Goal: Complete application form: Complete application form

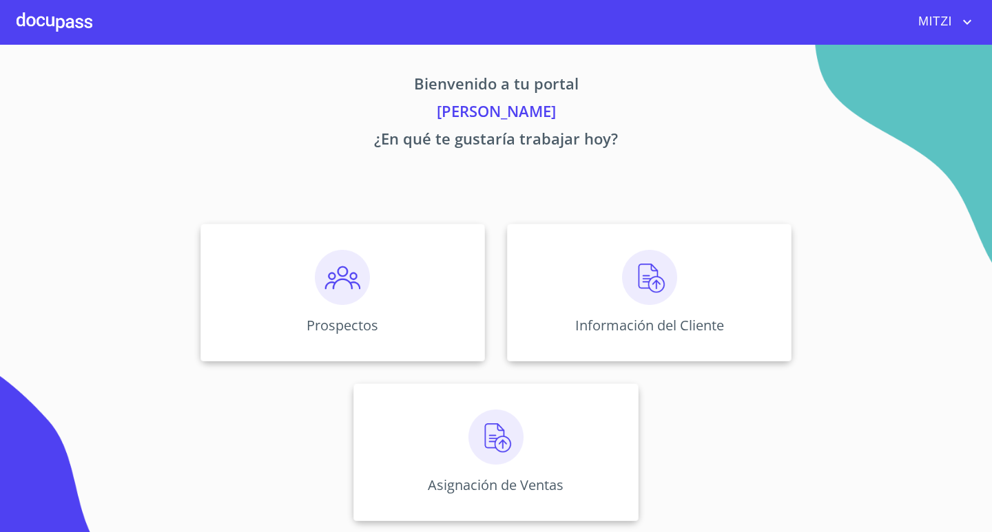
click at [681, 120] on p "[PERSON_NAME]" at bounding box center [496, 114] width 848 height 28
click at [510, 109] on p "[PERSON_NAME]" at bounding box center [496, 114] width 848 height 28
click at [505, 85] on p "Bienvenido a tu portal" at bounding box center [496, 86] width 848 height 28
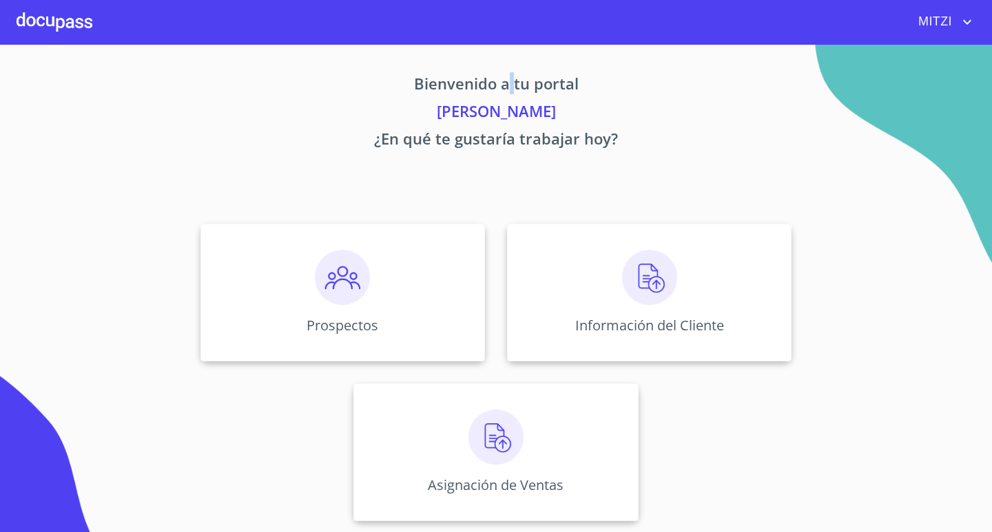
click at [505, 85] on p "Bienvenido a tu portal" at bounding box center [496, 86] width 848 height 28
click at [506, 140] on p "¿En qué te gustaría trabajar hoy?" at bounding box center [496, 141] width 848 height 28
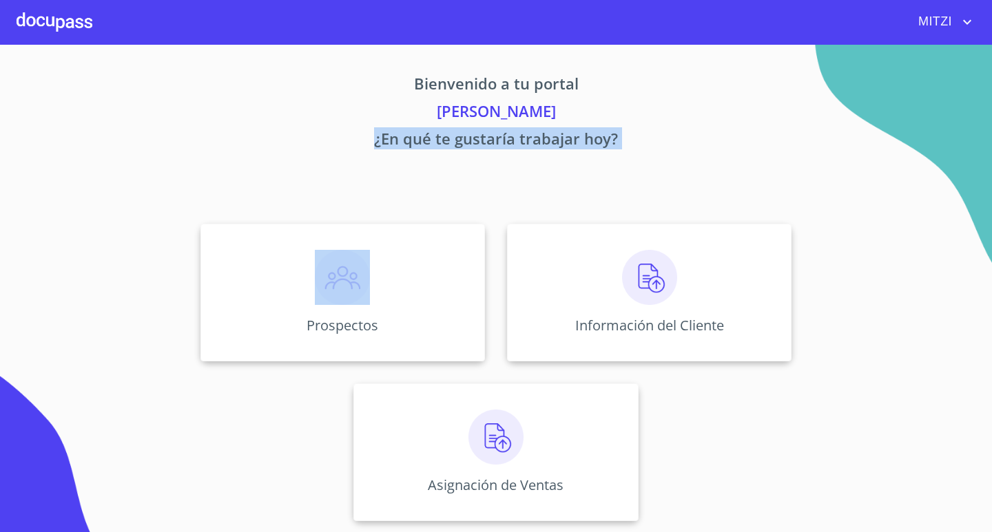
click at [506, 140] on p "¿En qué te gustaría trabajar hoy?" at bounding box center [496, 141] width 848 height 28
click at [651, 279] on img at bounding box center [649, 277] width 55 height 55
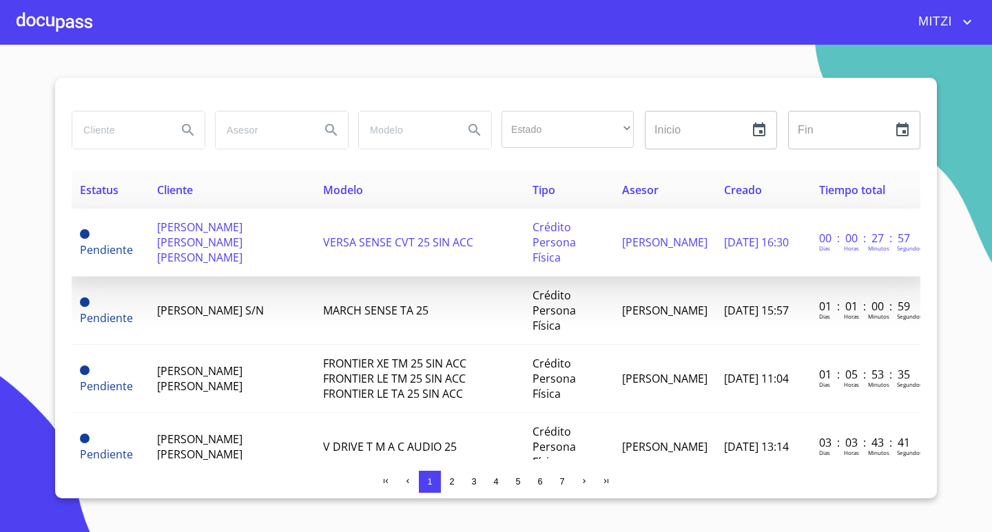
click at [277, 242] on td "[PERSON_NAME] [PERSON_NAME] [PERSON_NAME]" at bounding box center [232, 243] width 167 height 68
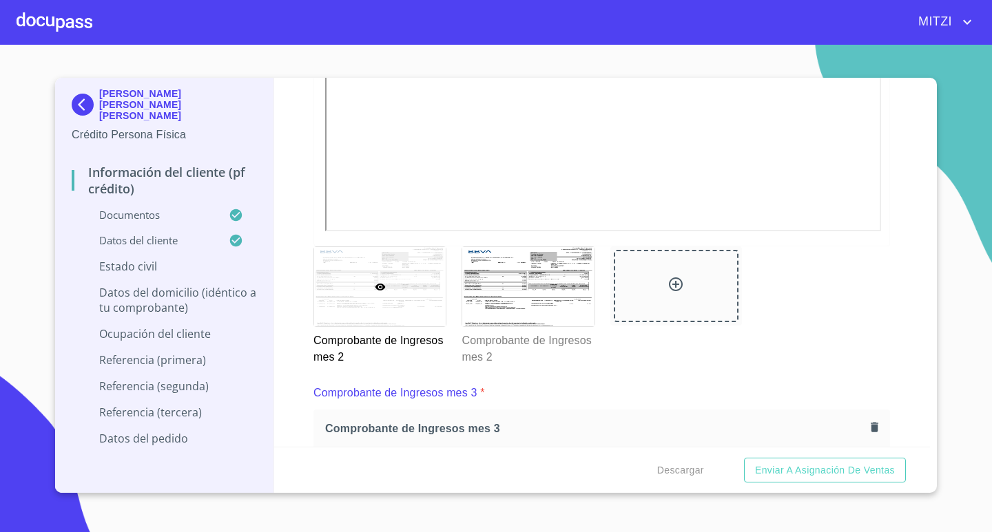
scroll to position [2314, 0]
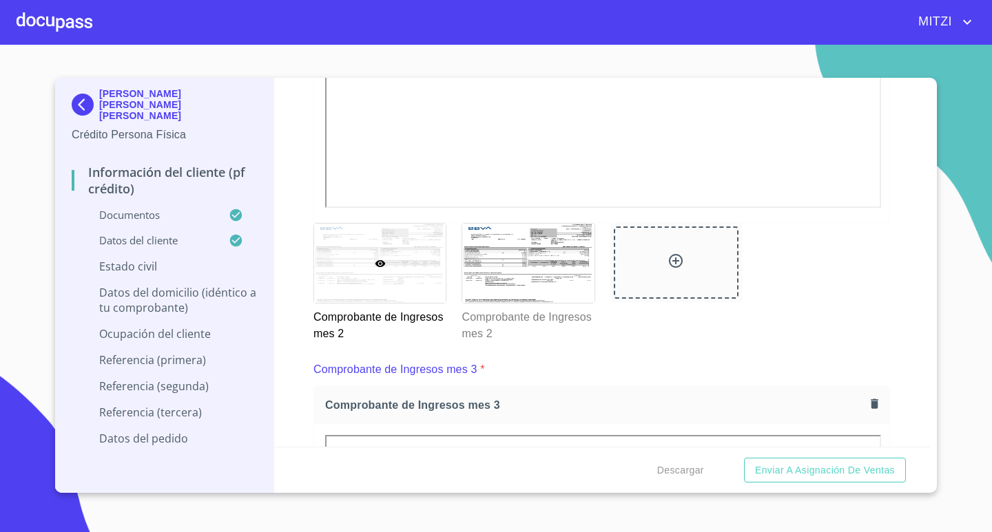
click at [929, 437] on div "Información del cliente (PF crédito) Documentos Documento de identificación.   …" at bounding box center [602, 262] width 656 height 369
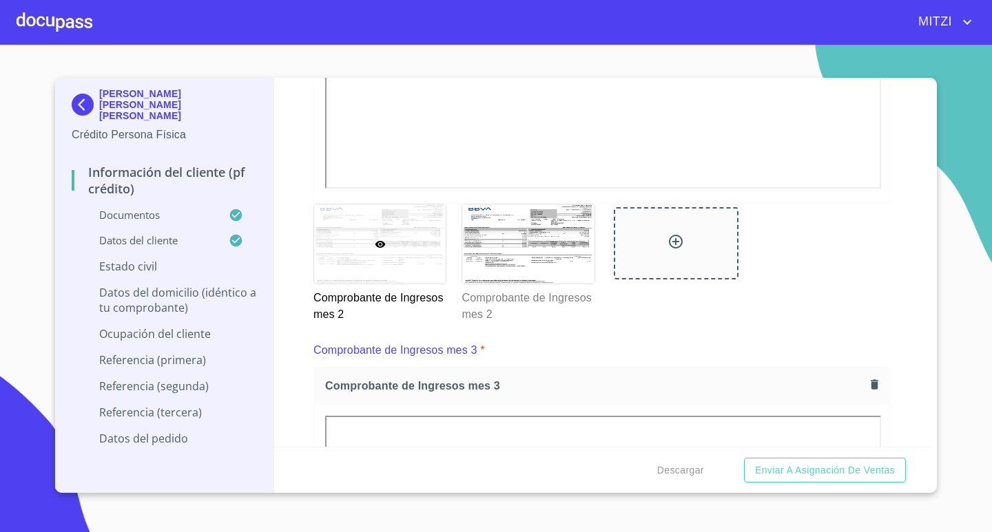
click at [929, 437] on div "Información del cliente (PF crédito) Documentos Documento de identificación.   …" at bounding box center [602, 262] width 656 height 369
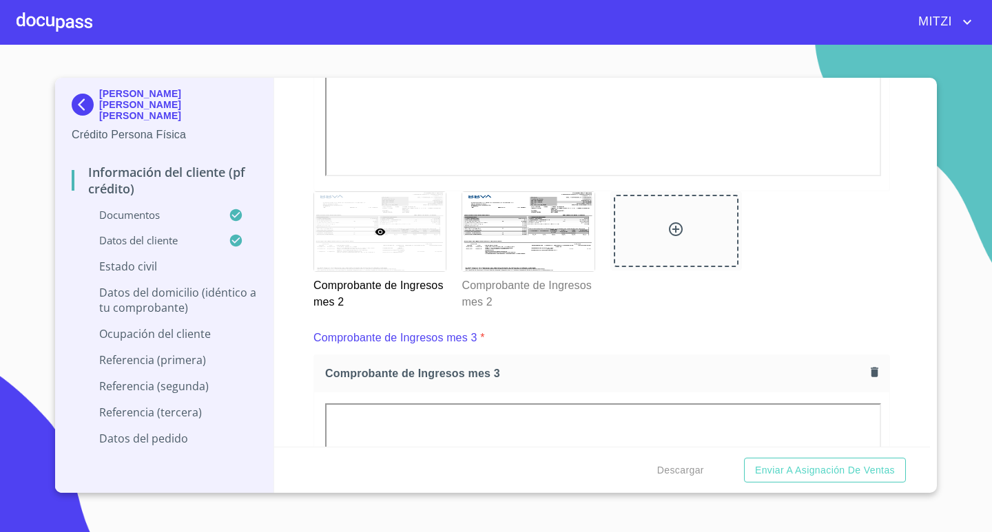
click at [929, 437] on div "Información del cliente (PF crédito) Documentos Documento de identificación.   …" at bounding box center [602, 262] width 656 height 369
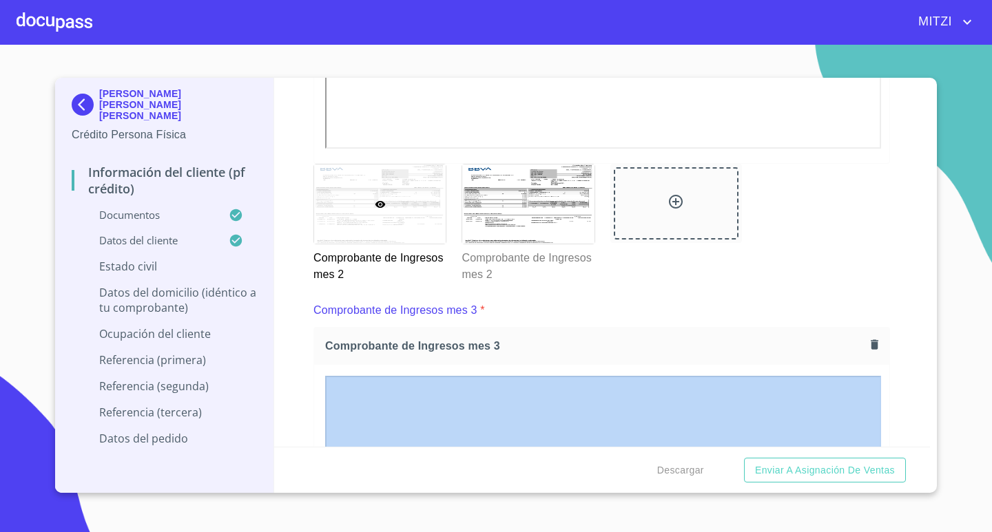
click at [929, 437] on div "Información del cliente (PF crédito) Documentos Documento de identificación.   …" at bounding box center [602, 262] width 656 height 369
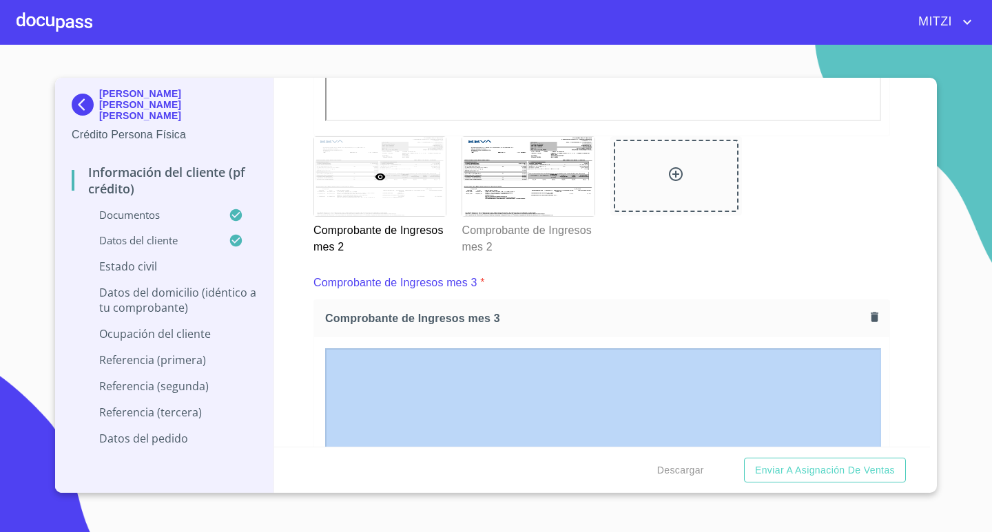
click at [930, 437] on div "[PERSON_NAME] [PERSON_NAME] [PERSON_NAME] Crédito Persona Física Información de…" at bounding box center [495, 285] width 881 height 415
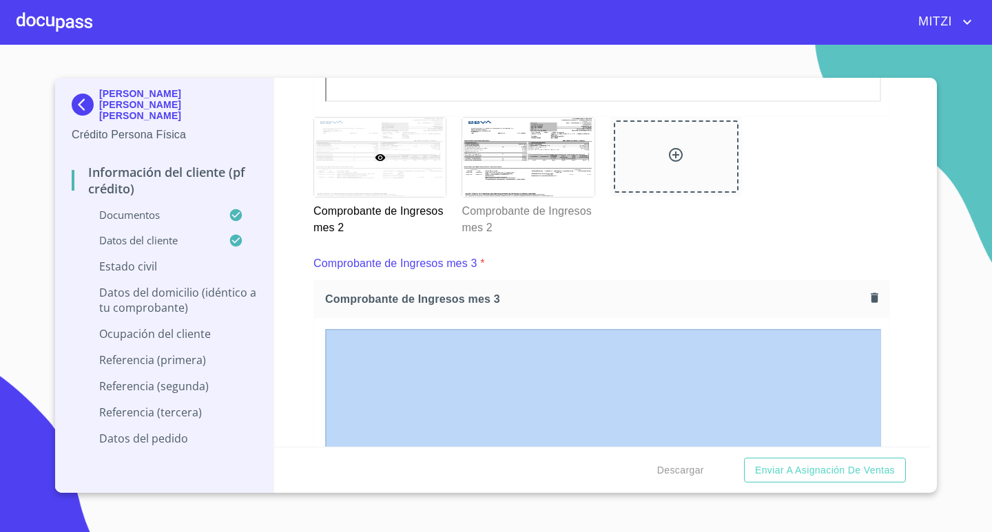
scroll to position [2424, 0]
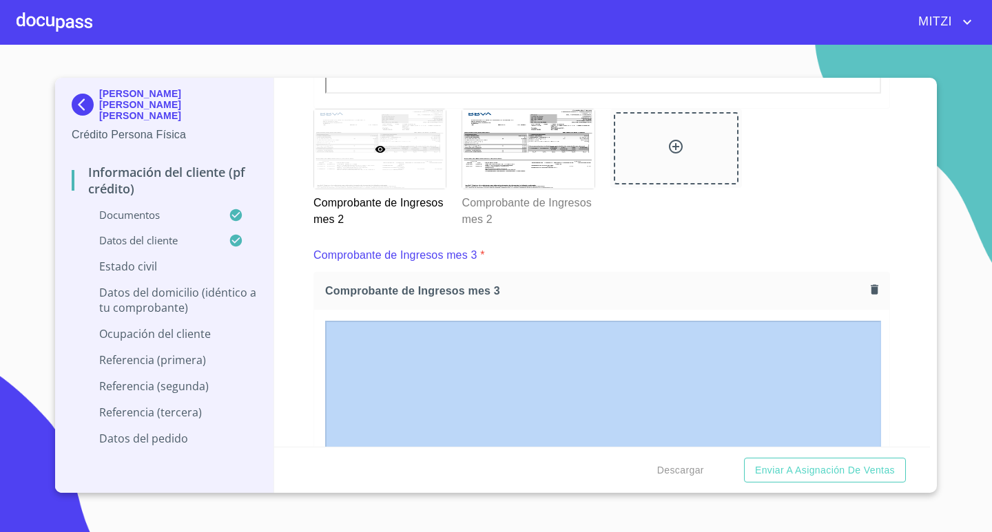
click at [930, 437] on div "[PERSON_NAME] [PERSON_NAME] [PERSON_NAME] Crédito Persona Física Información de…" at bounding box center [495, 285] width 881 height 415
click at [888, 366] on div "Información del cliente (PF crédito) Documentos Documento de identificación.   …" at bounding box center [602, 262] width 656 height 369
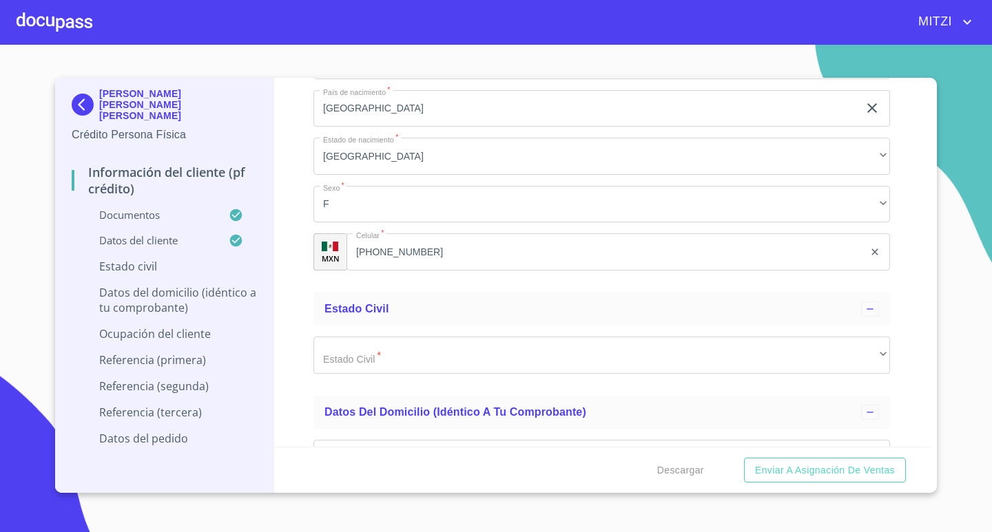
scroll to position [4845, 0]
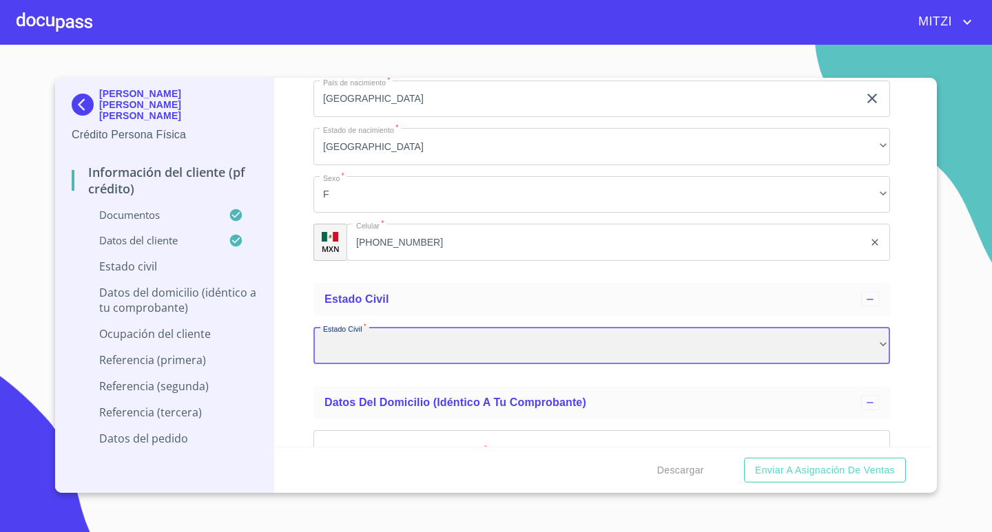
click at [461, 343] on div "​" at bounding box center [601, 345] width 576 height 37
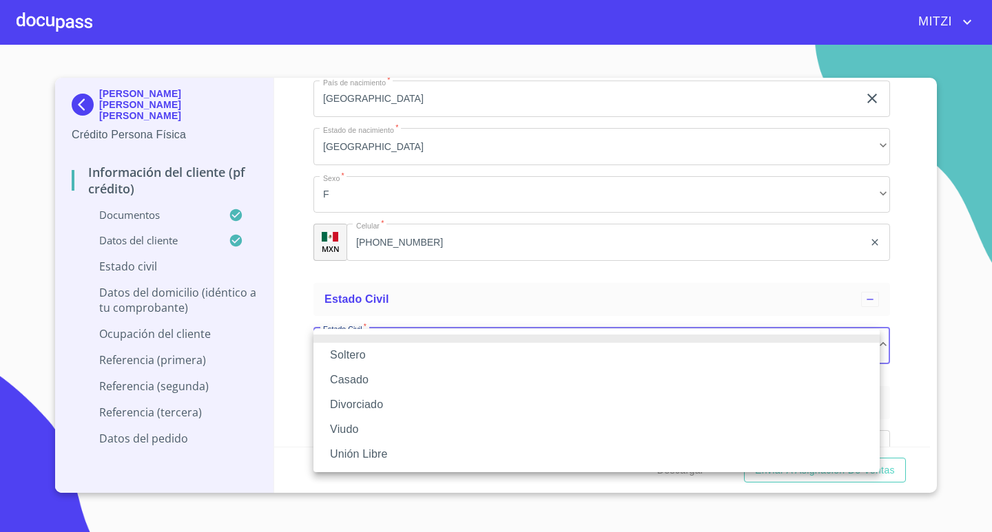
click at [261, 229] on div at bounding box center [496, 266] width 992 height 532
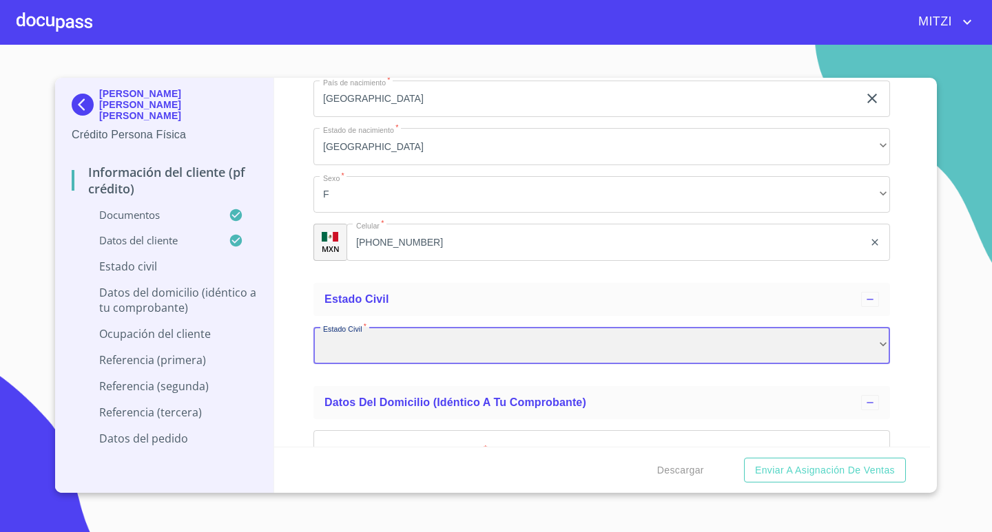
click at [376, 333] on div "​" at bounding box center [601, 345] width 576 height 37
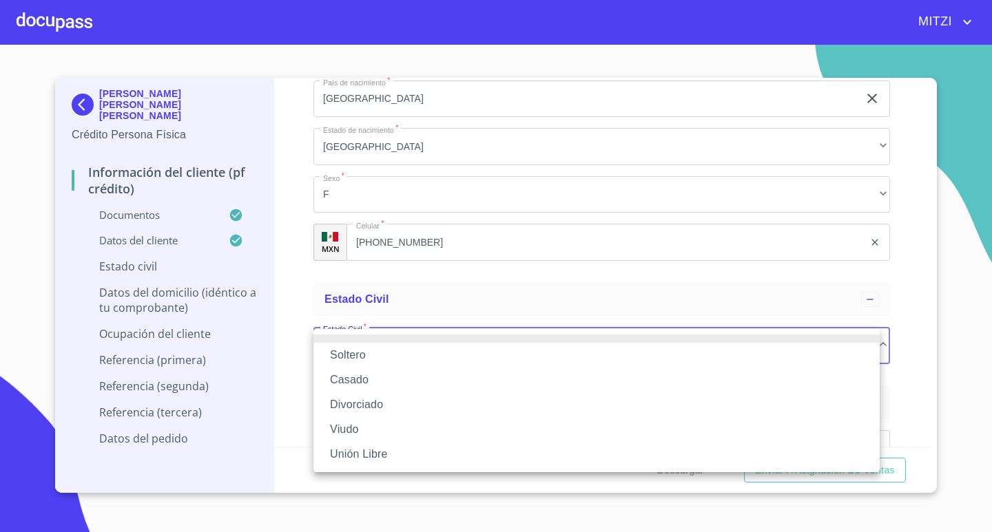
click at [293, 83] on div at bounding box center [496, 266] width 992 height 532
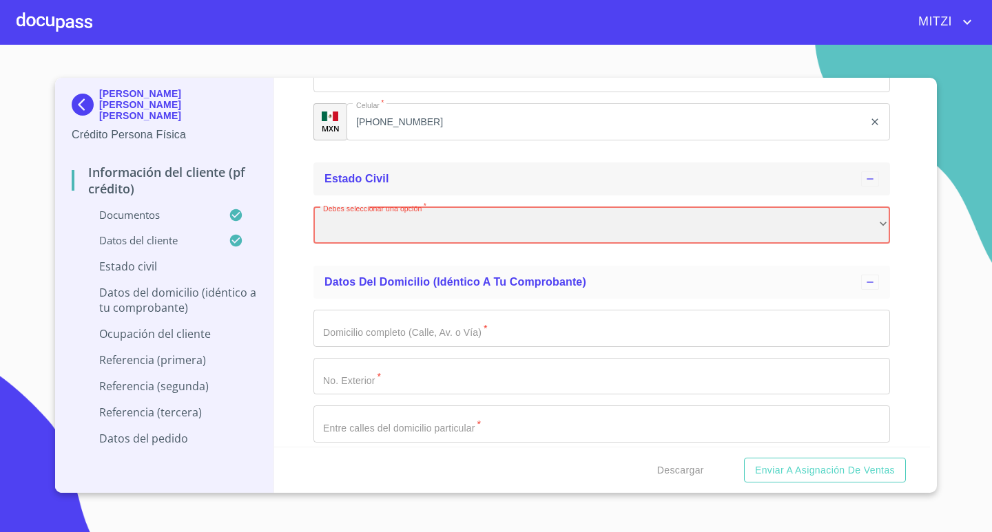
scroll to position [4913, 0]
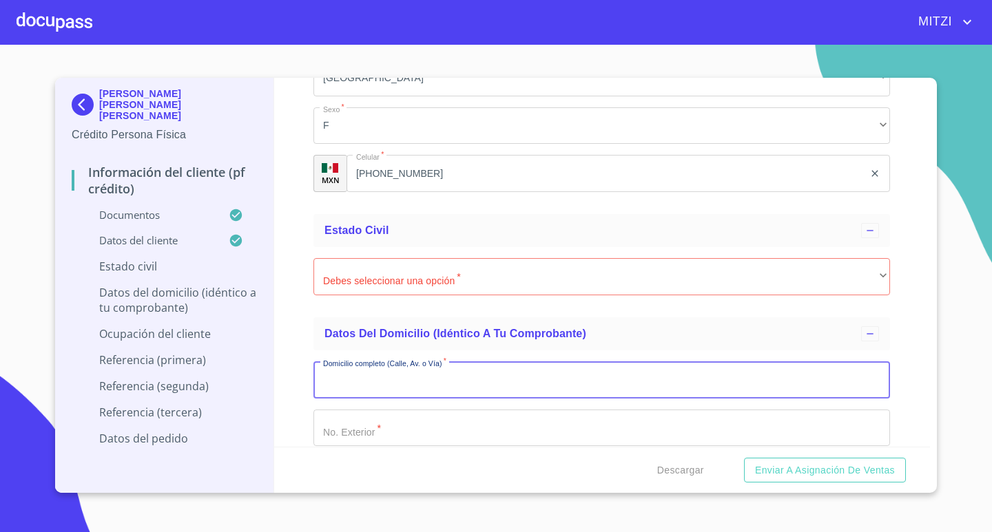
click at [399, 379] on input "Documento de identificación.   *" at bounding box center [601, 379] width 576 height 37
type input "n heroes pte"
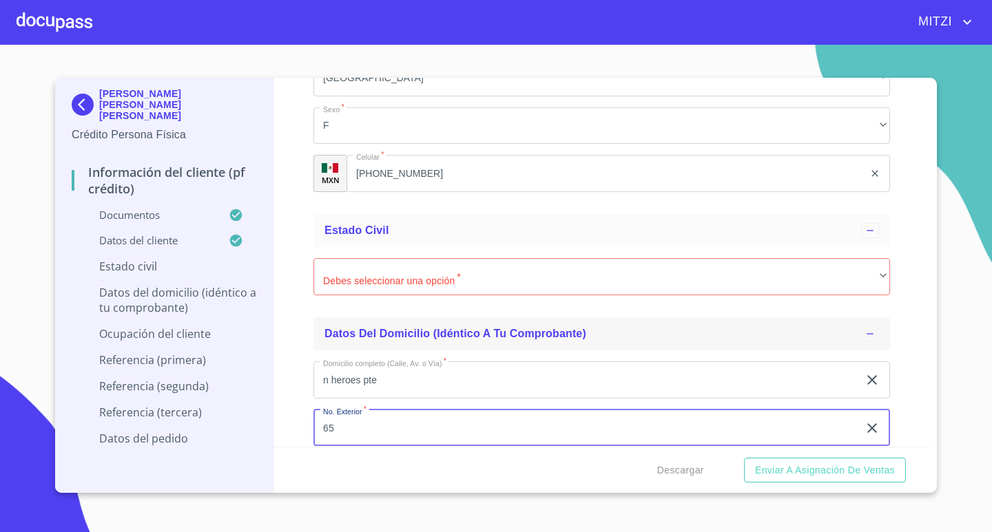
type input "65"
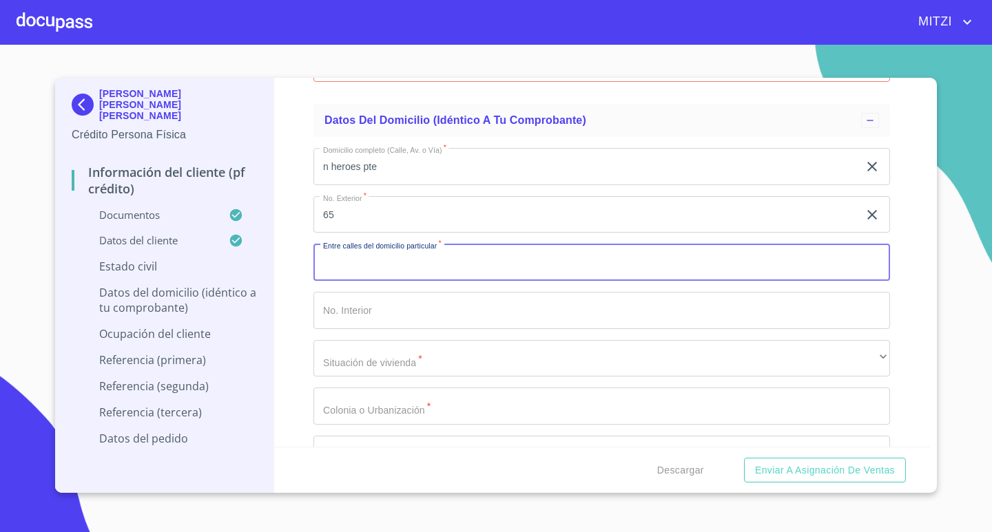
click at [339, 306] on input "Documento de identificación.   *" at bounding box center [601, 310] width 576 height 37
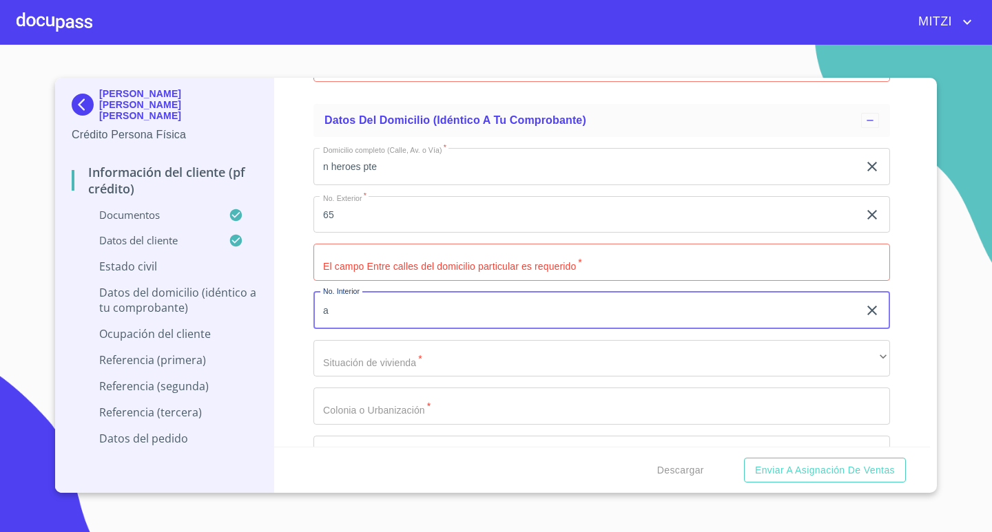
type input "a"
click at [377, 258] on input "Documento de identificación.   *" at bounding box center [601, 262] width 576 height 37
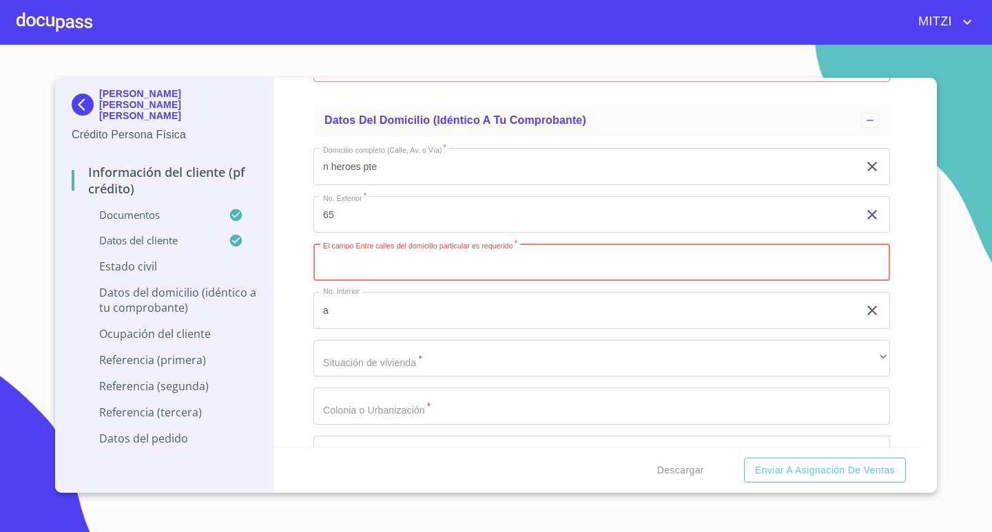
click at [370, 299] on input "a" at bounding box center [585, 310] width 545 height 37
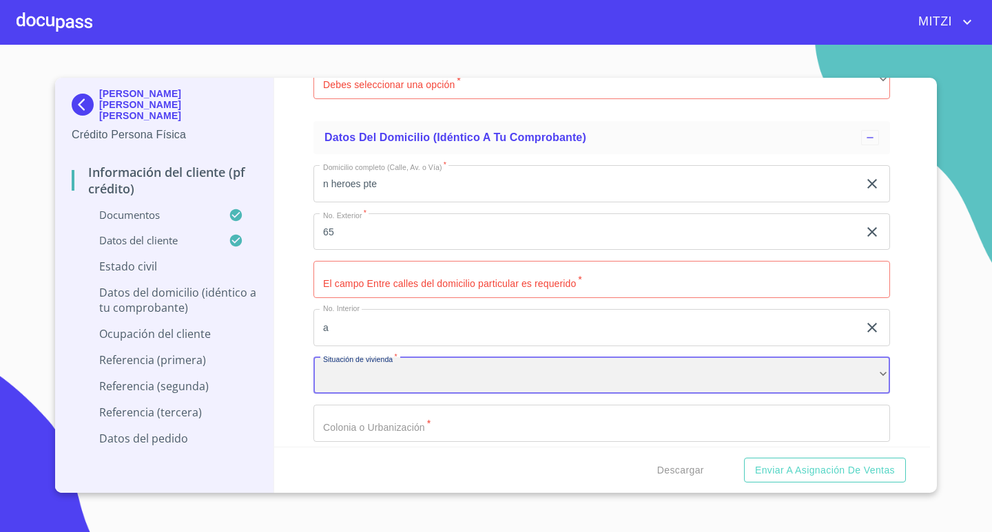
scroll to position [5058, 0]
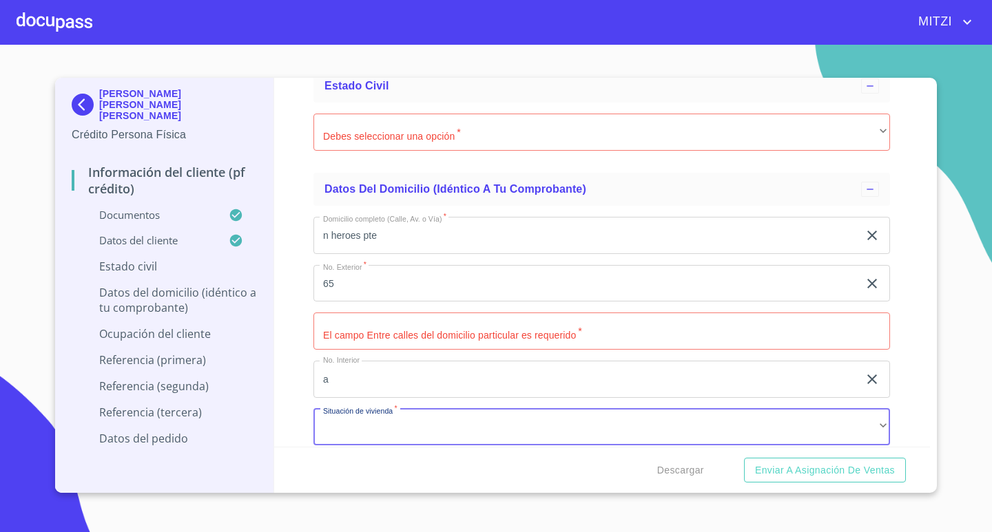
drag, startPoint x: 368, startPoint y: 352, endPoint x: 359, endPoint y: 355, distance: 10.2
click at [359, 355] on div "Domicilio completo ([PERSON_NAME], Av. o Vía)   * n heroes pte ​ No. Exterior …" at bounding box center [601, 475] width 576 height 538
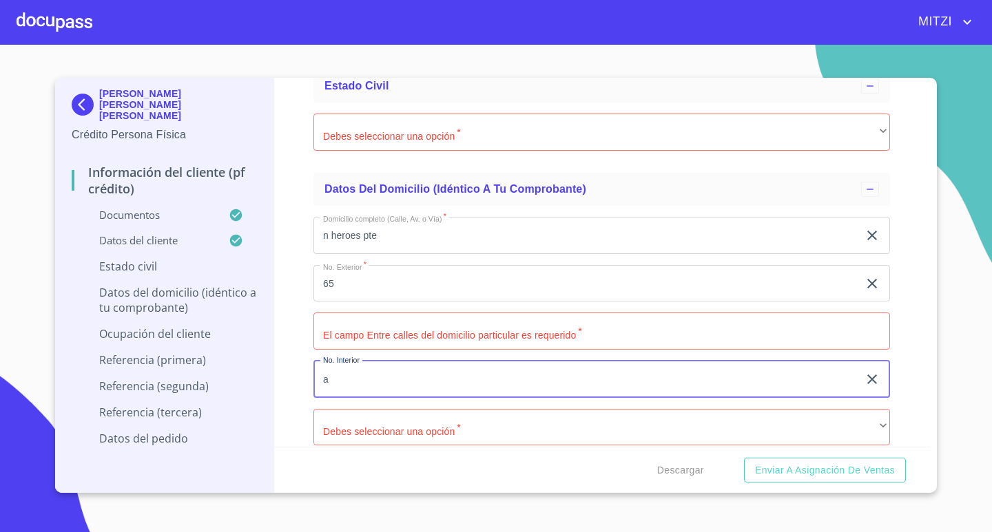
click at [357, 366] on input "a" at bounding box center [585, 379] width 545 height 37
type input "A"
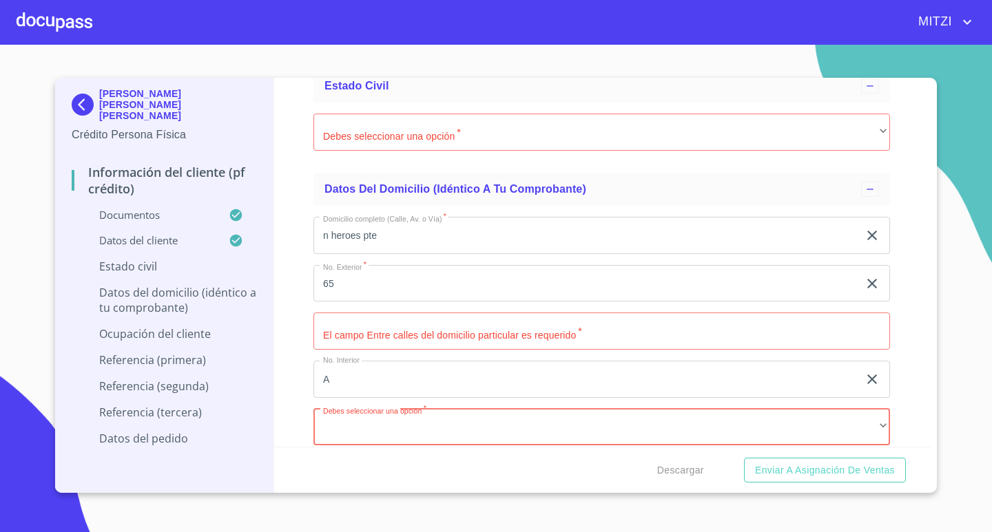
click at [415, 324] on input "Documento de identificación.   *" at bounding box center [601, 331] width 576 height 37
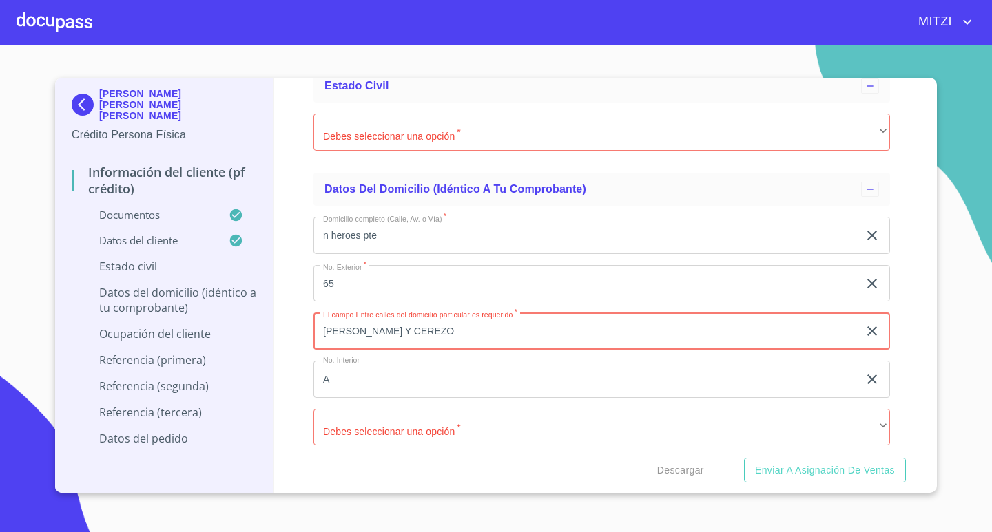
type input "[PERSON_NAME] Y CEREZO"
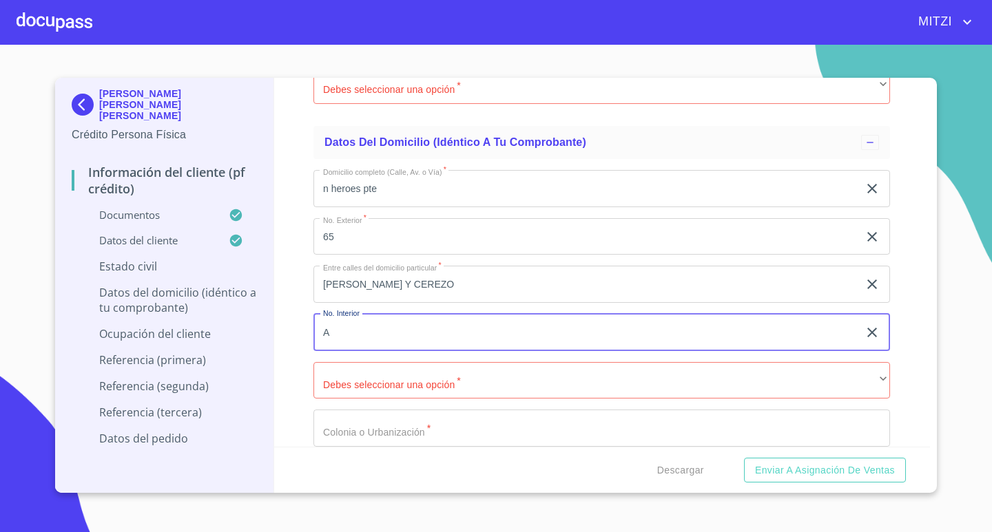
scroll to position [5127, 0]
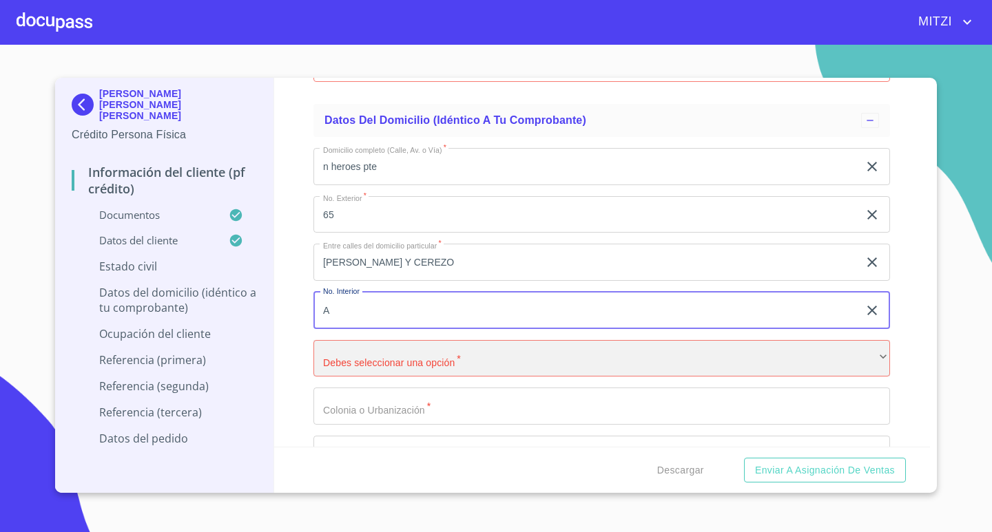
click at [457, 342] on div "​" at bounding box center [601, 358] width 576 height 37
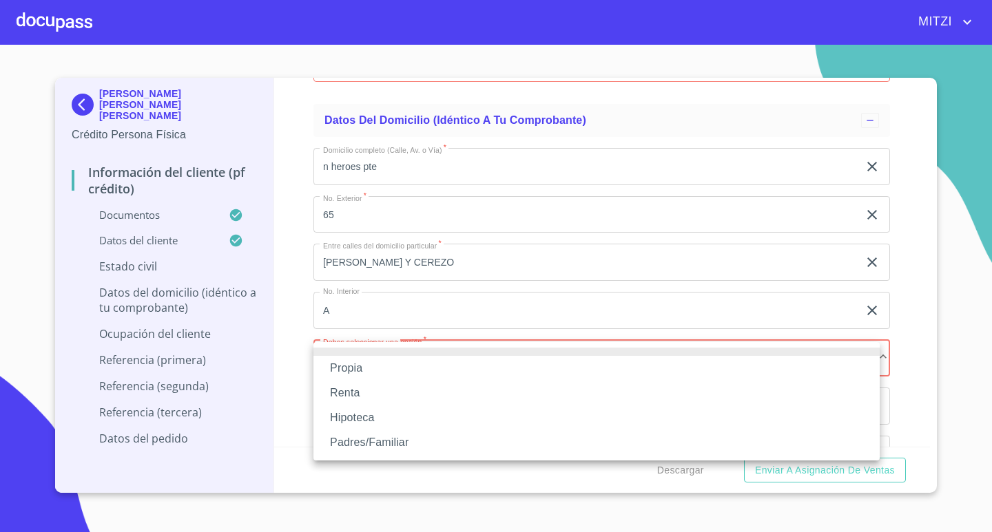
click at [308, 274] on div at bounding box center [496, 266] width 992 height 532
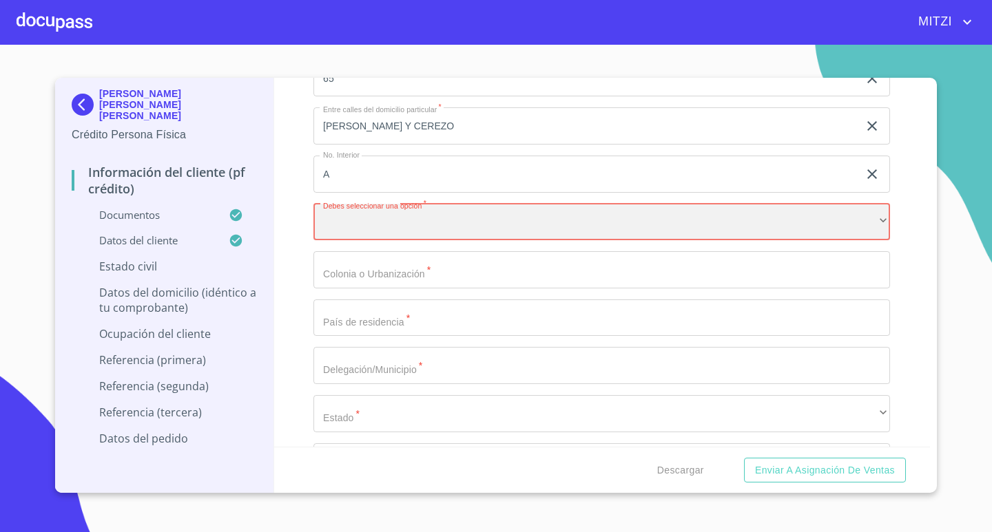
scroll to position [5265, 0]
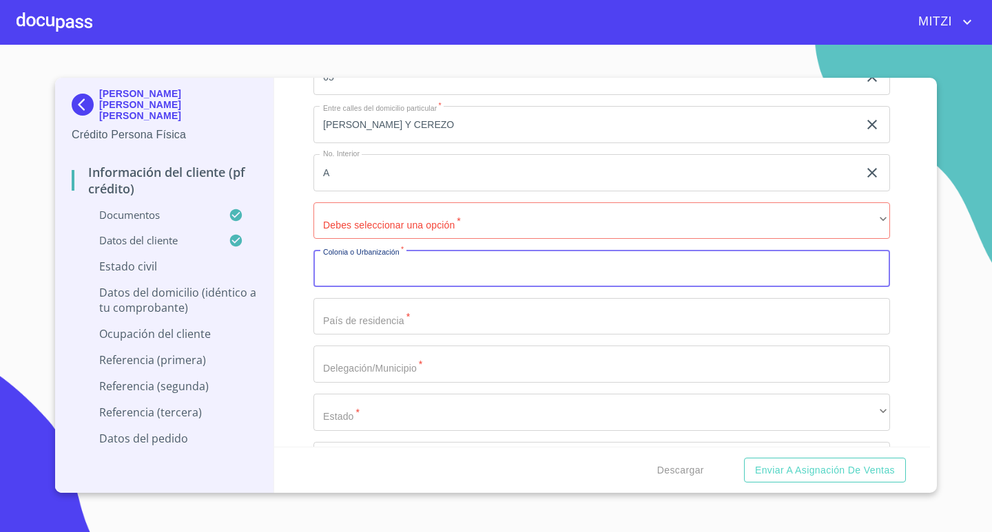
click at [404, 275] on input "Documento de identificación.   *" at bounding box center [601, 268] width 576 height 37
type input "[GEOGRAPHIC_DATA]"
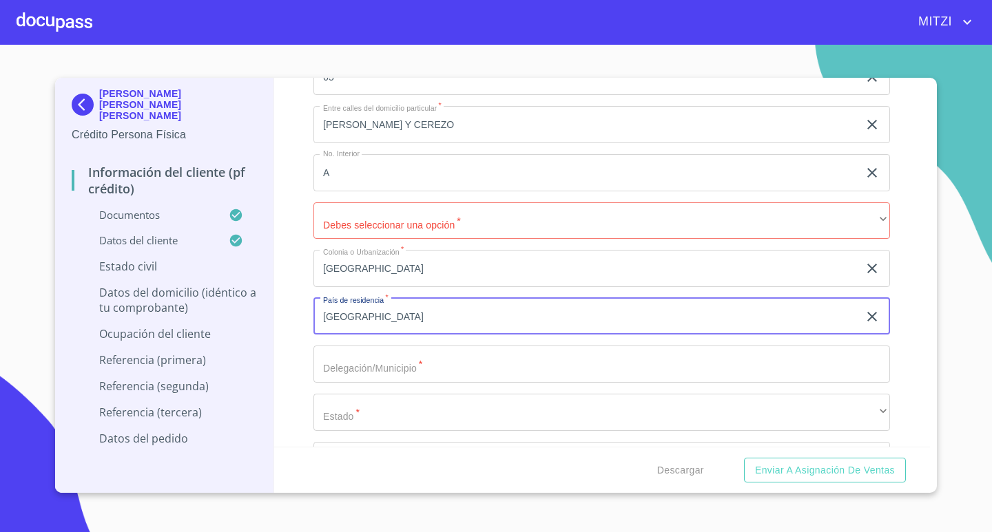
type input "[GEOGRAPHIC_DATA]"
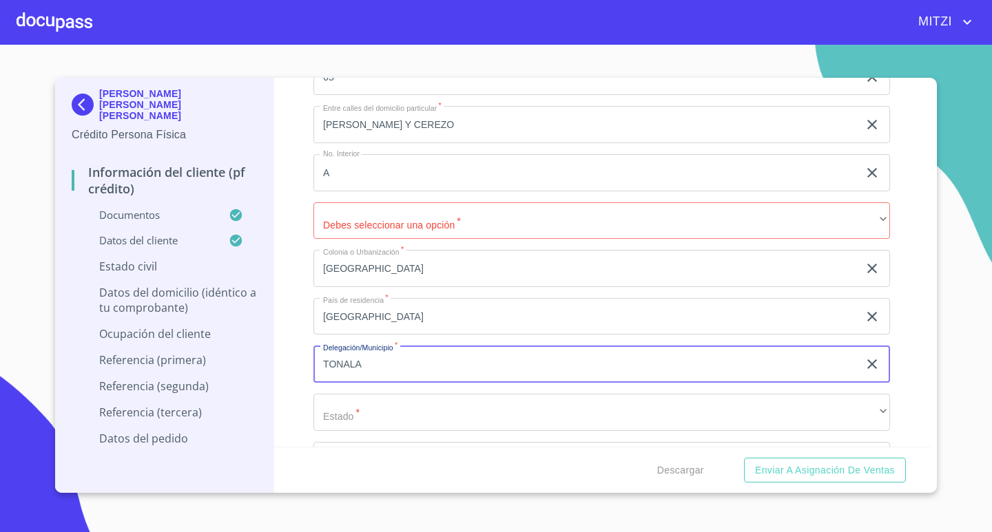
type input "TONALA"
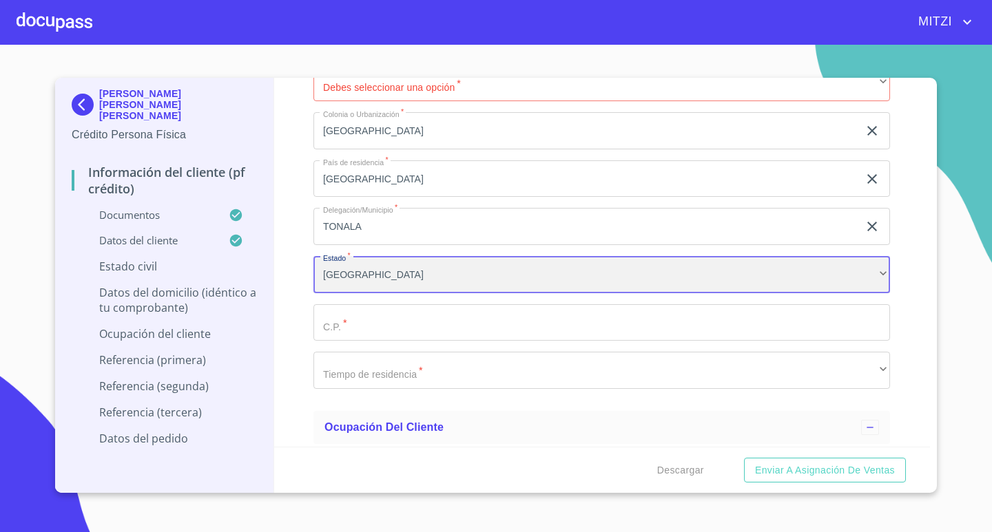
scroll to position [5471, 0]
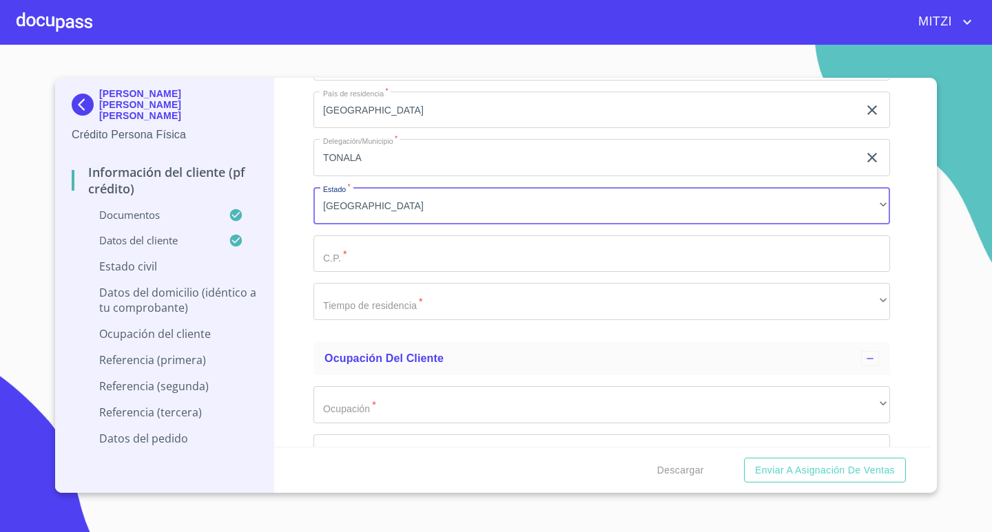
click at [439, 258] on input "Documento de identificación.   *" at bounding box center [601, 253] width 576 height 37
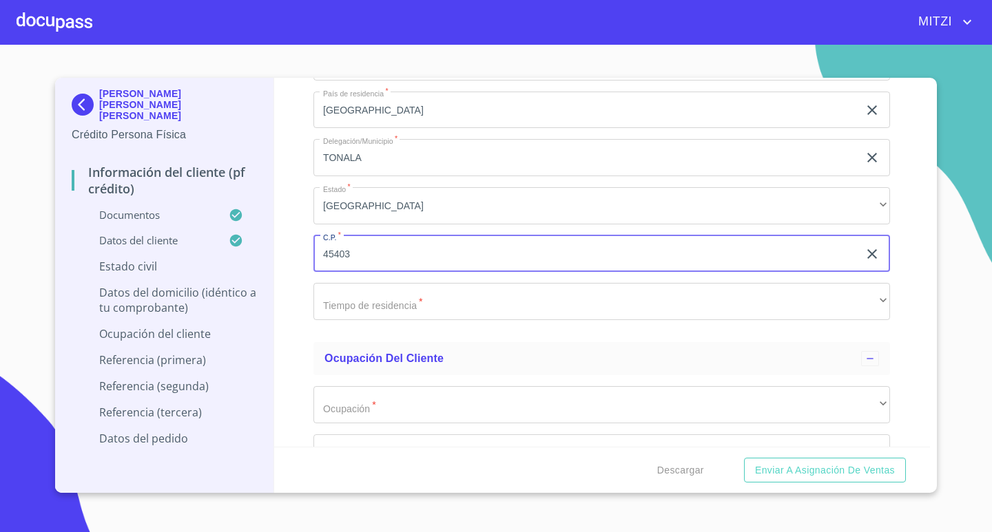
type input "45403"
click at [297, 295] on div "Información del cliente (PF crédito) Documentos Documento de identificación.   …" at bounding box center [602, 262] width 656 height 369
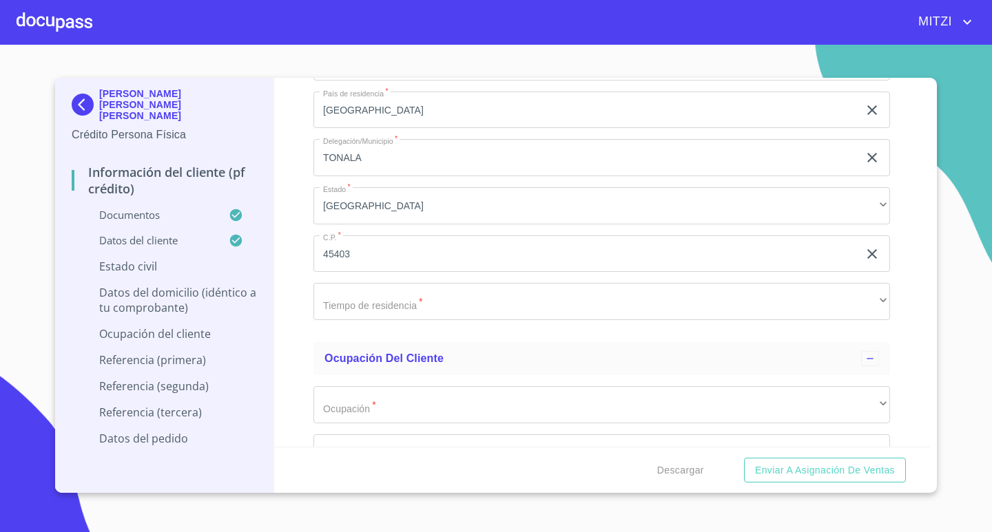
scroll to position [5609, 0]
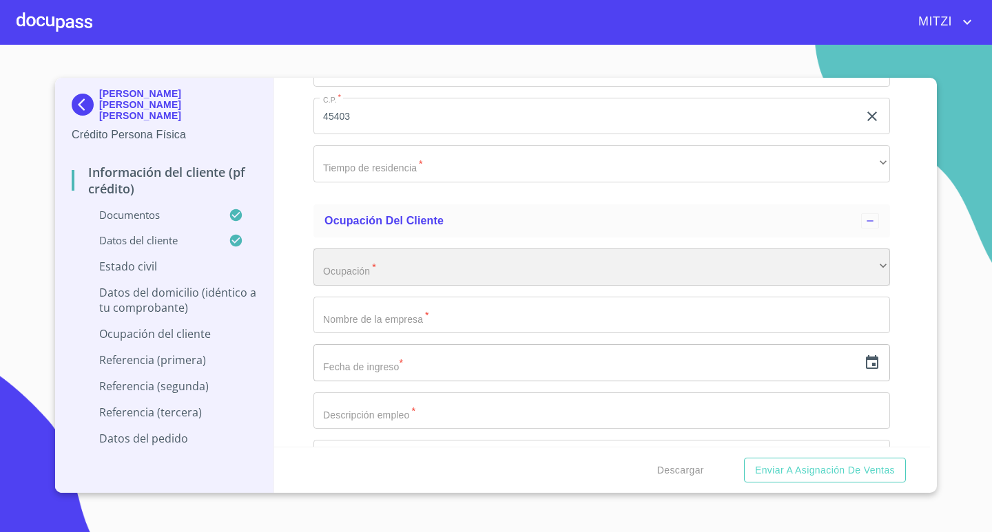
click at [379, 251] on div "​" at bounding box center [601, 267] width 576 height 37
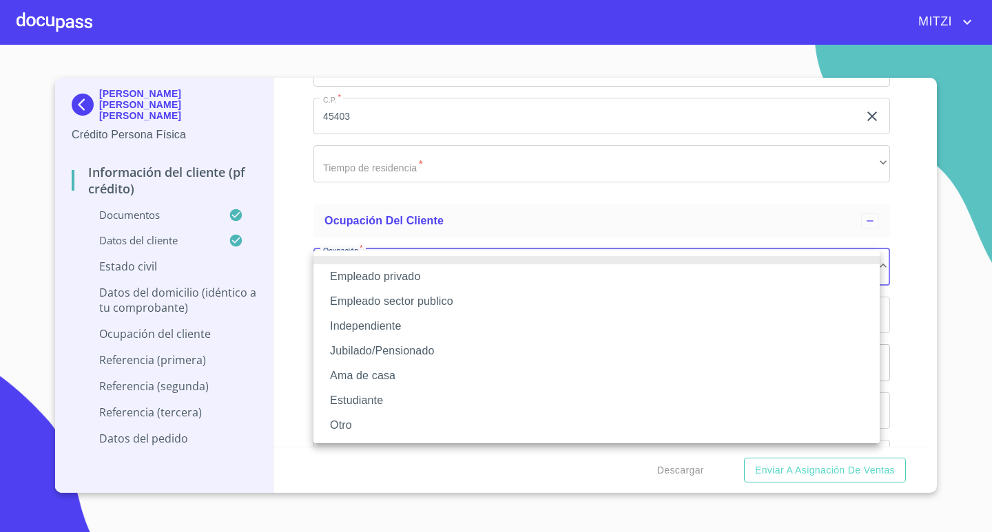
click at [298, 222] on div at bounding box center [496, 266] width 992 height 532
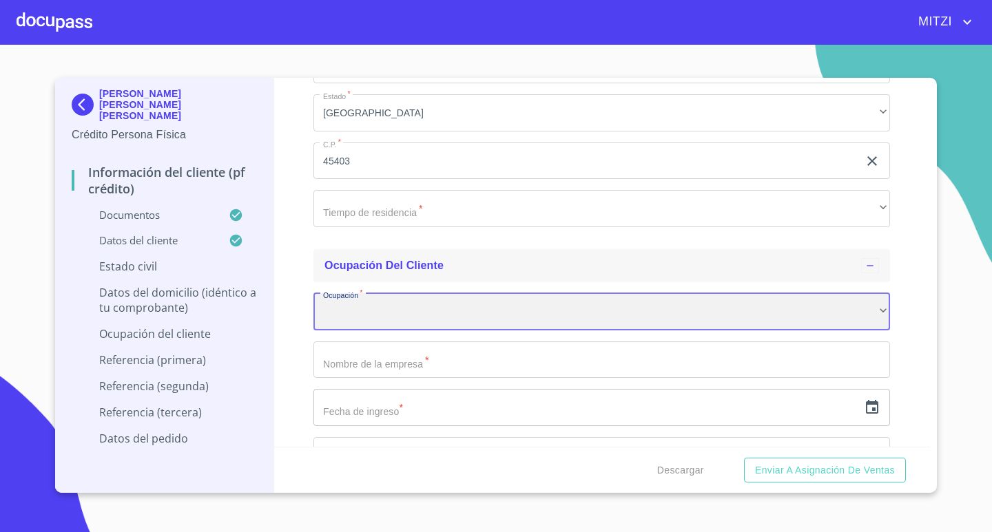
scroll to position [5540, 0]
